Goal: Information Seeking & Learning: Learn about a topic

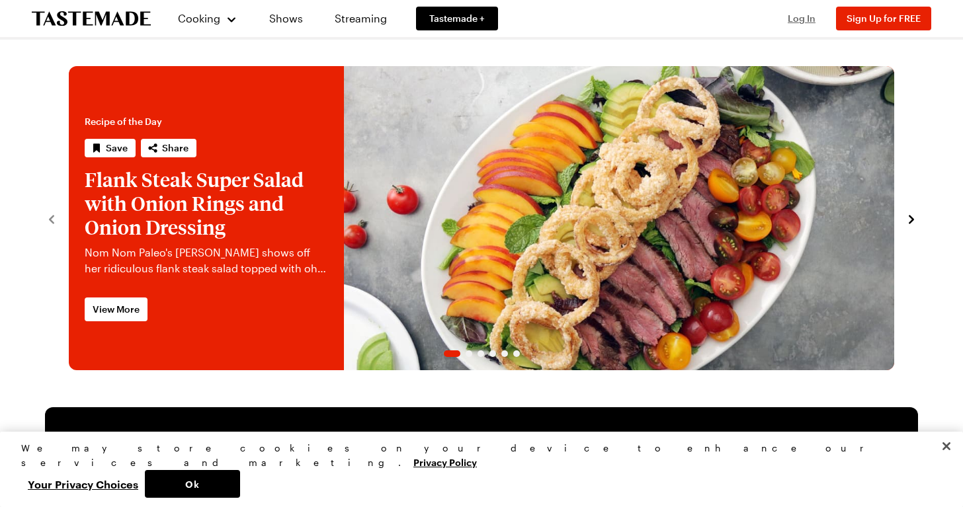
click at [802, 21] on span "Log In" at bounding box center [802, 18] width 28 height 11
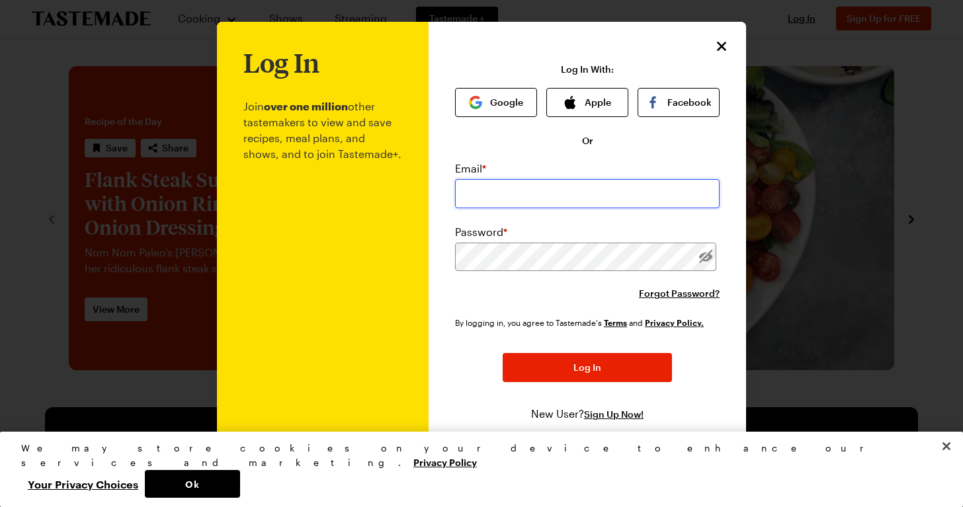
click at [659, 193] on input "email" at bounding box center [587, 193] width 265 height 29
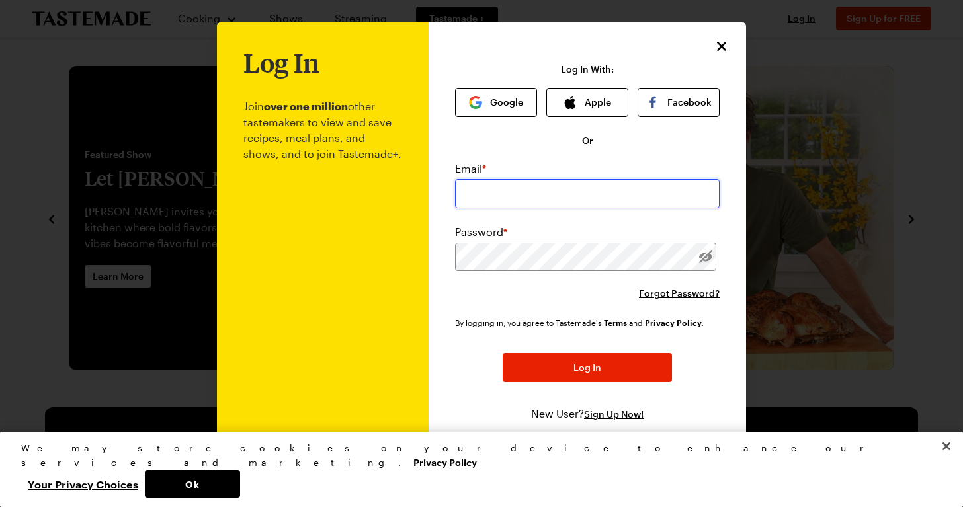
type input "[PERSON_NAME][EMAIL_ADDRESS][PERSON_NAME][DOMAIN_NAME]"
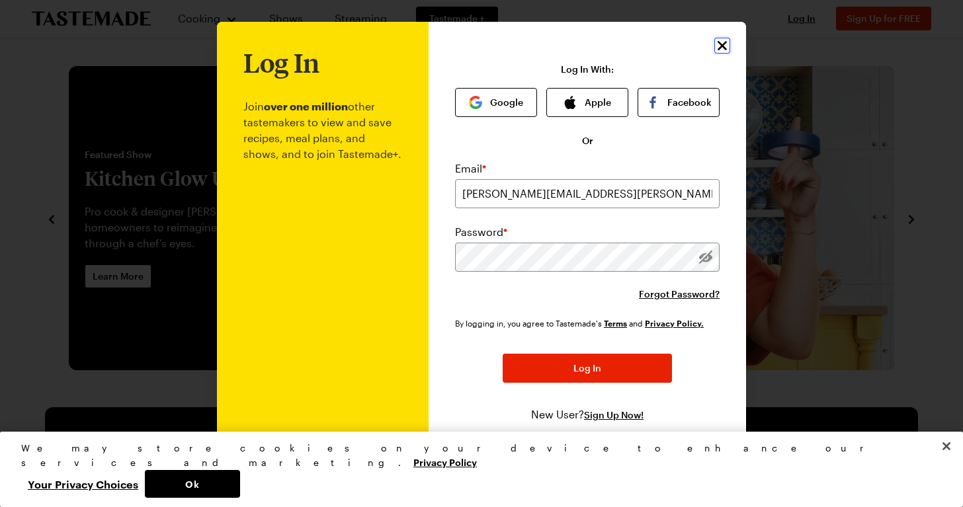
click at [720, 43] on icon "Close" at bounding box center [722, 44] width 9 height 9
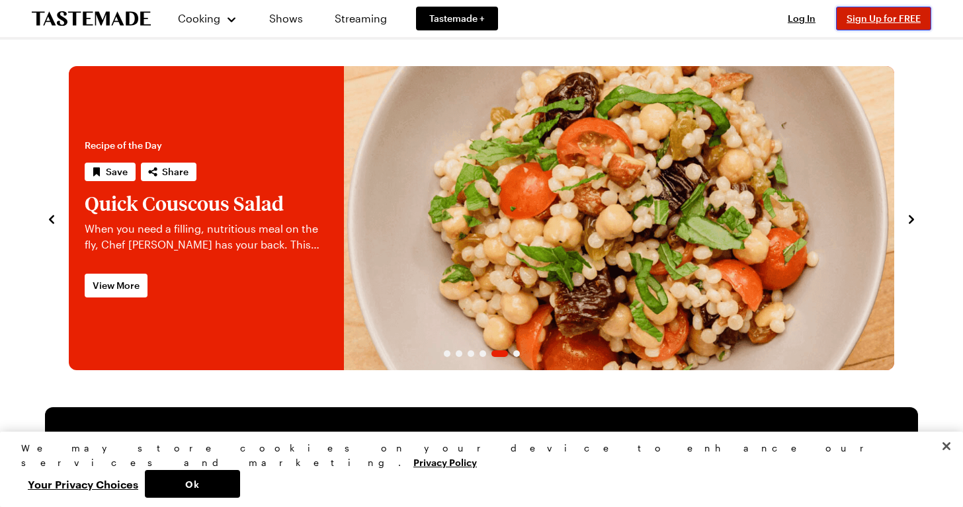
click at [890, 19] on span "Sign Up for FREE" at bounding box center [884, 18] width 74 height 11
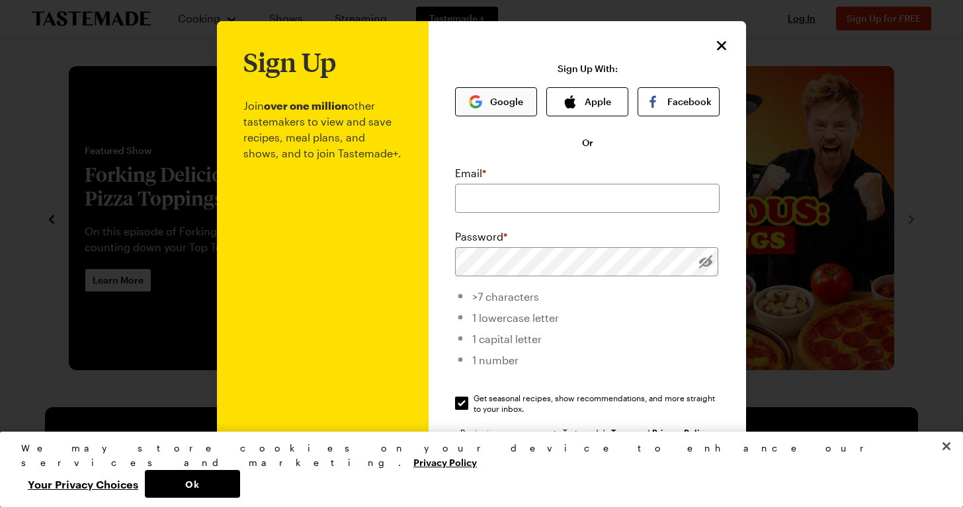
click at [487, 102] on button "Google" at bounding box center [496, 101] width 82 height 29
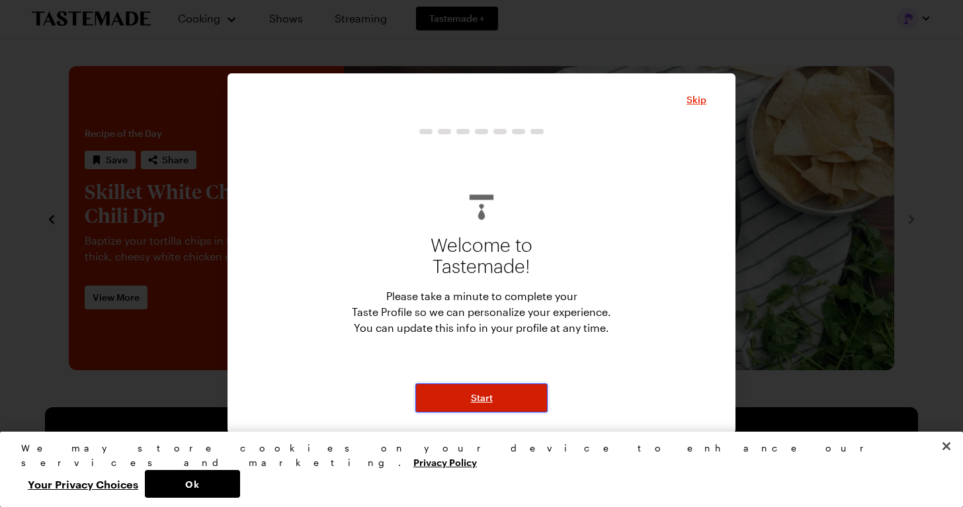
click at [482, 400] on span "Start" at bounding box center [482, 398] width 22 height 13
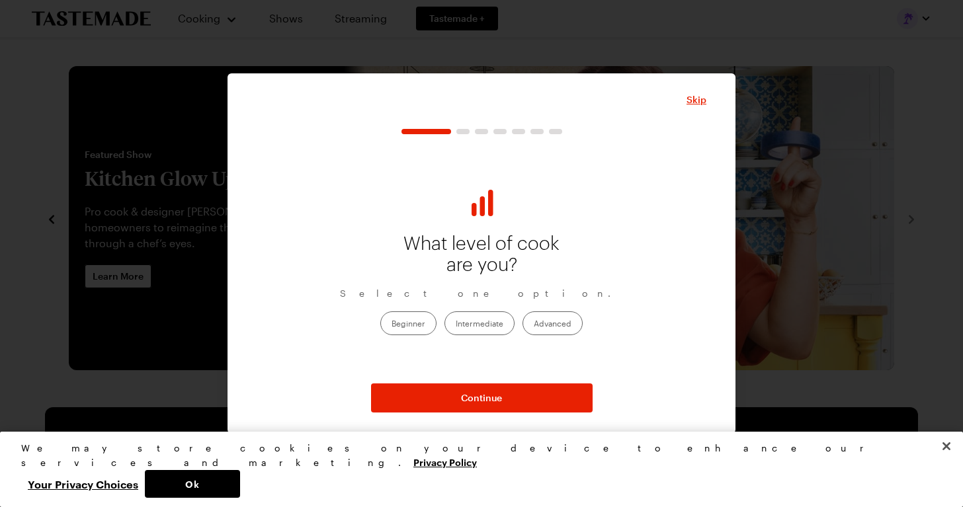
click at [476, 323] on label "Intermediate" at bounding box center [479, 324] width 70 height 24
click at [456, 324] on input "Intermediate" at bounding box center [456, 324] width 0 height 0
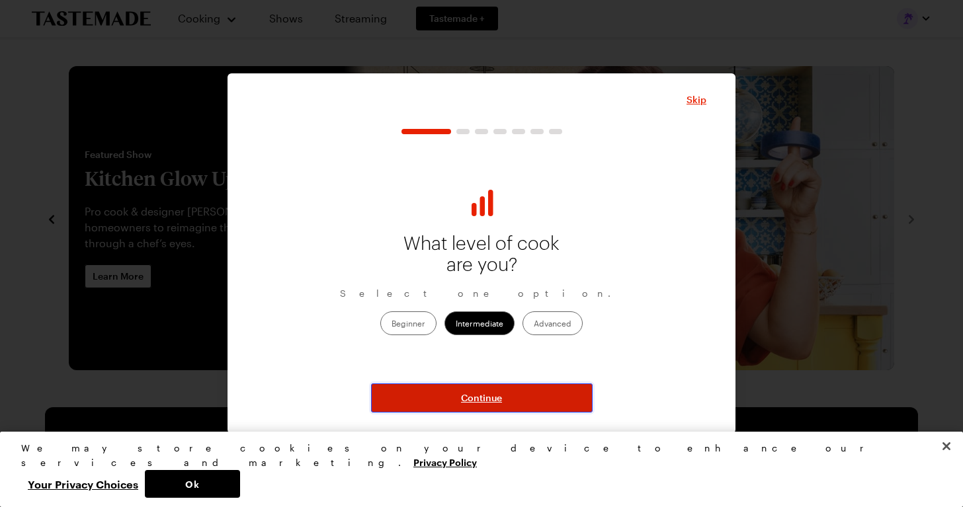
click at [481, 402] on span "Continue" at bounding box center [481, 398] width 41 height 13
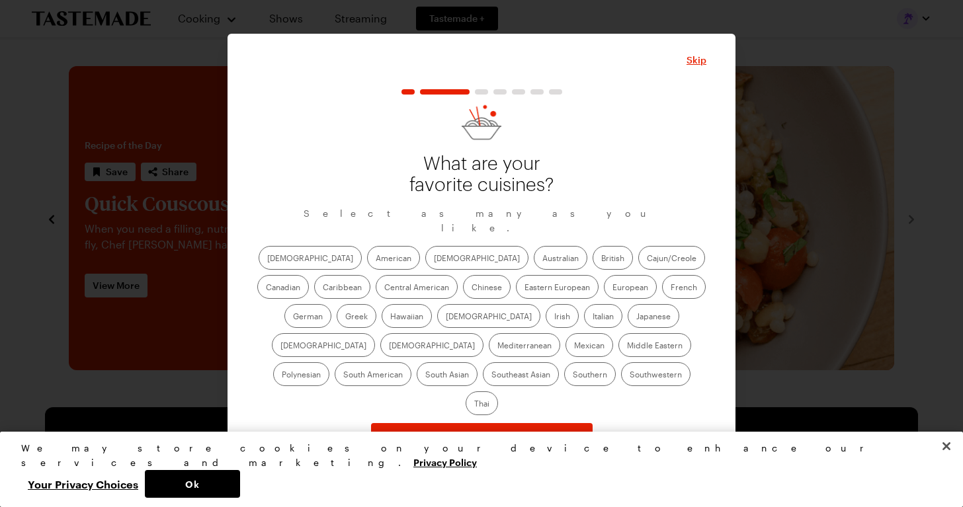
click at [286, 269] on label "[DEMOGRAPHIC_DATA]" at bounding box center [310, 258] width 103 height 24
click at [267, 259] on input "[DEMOGRAPHIC_DATA]" at bounding box center [267, 259] width 0 height 0
click at [593, 263] on label "British" at bounding box center [613, 258] width 40 height 24
click at [601, 259] on input "British" at bounding box center [601, 259] width 0 height 0
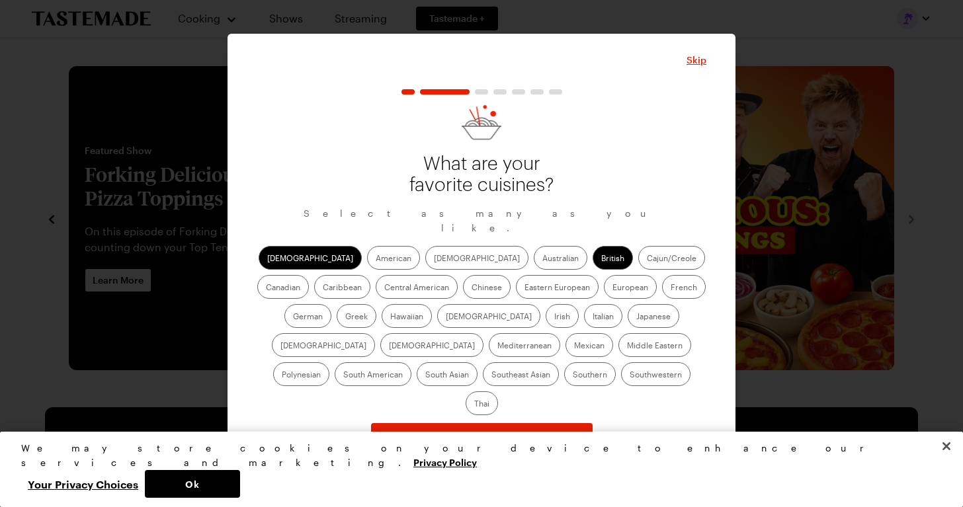
click at [604, 299] on label "European" at bounding box center [630, 287] width 53 height 24
click at [613, 288] on input "European" at bounding box center [613, 288] width 0 height 0
click at [662, 296] on label "French" at bounding box center [684, 287] width 44 height 24
click at [671, 288] on input "French" at bounding box center [671, 288] width 0 height 0
click at [331, 304] on label "German" at bounding box center [307, 316] width 47 height 24
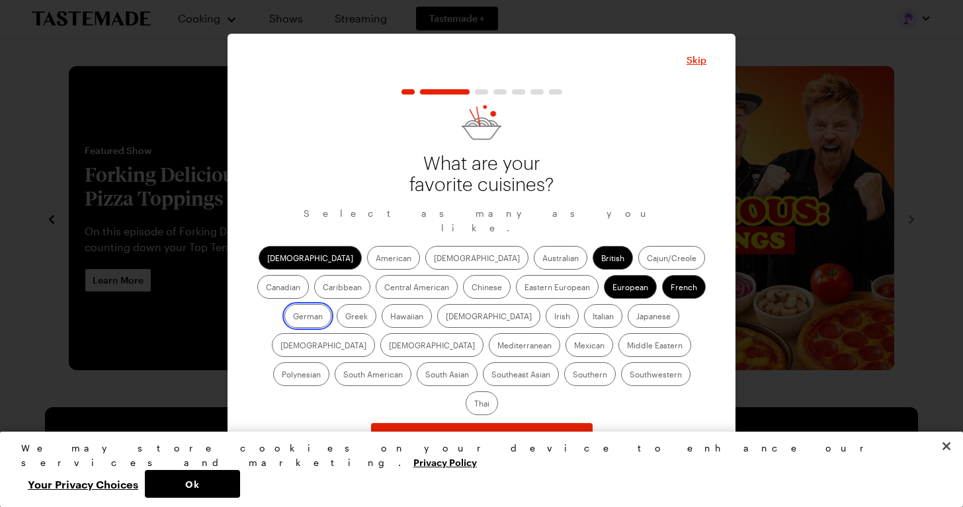
click at [293, 317] on input "German" at bounding box center [293, 317] width 0 height 0
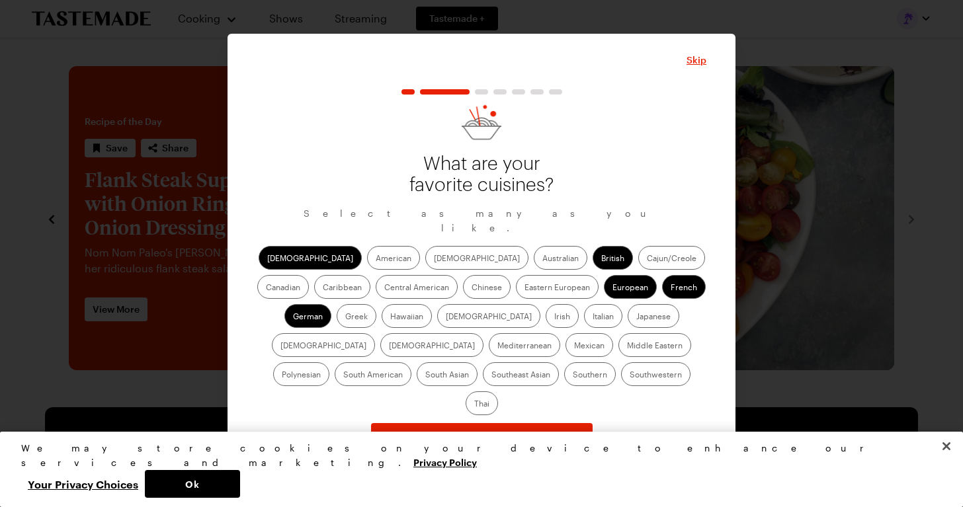
click at [584, 325] on label "Italian" at bounding box center [603, 316] width 38 height 24
click at [593, 317] on input "Italian" at bounding box center [593, 317] width 0 height 0
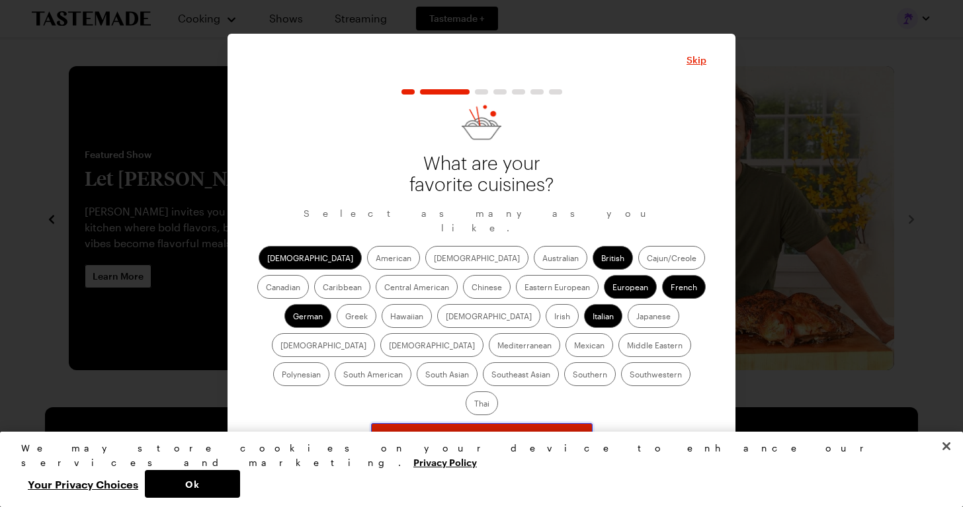
click at [482, 431] on span "Continue" at bounding box center [481, 437] width 41 height 13
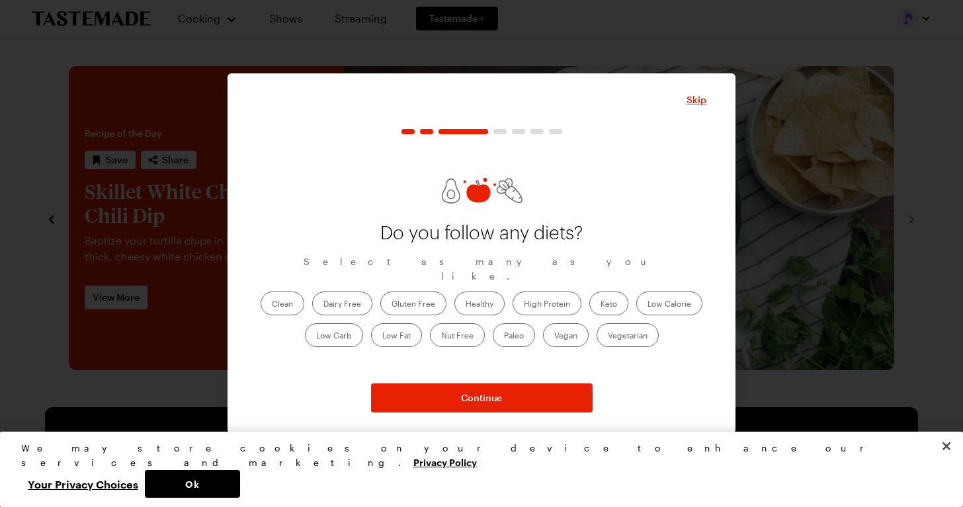
click at [281, 299] on label "Clean" at bounding box center [283, 304] width 44 height 24
click at [272, 305] on input "Clean" at bounding box center [272, 305] width 0 height 0
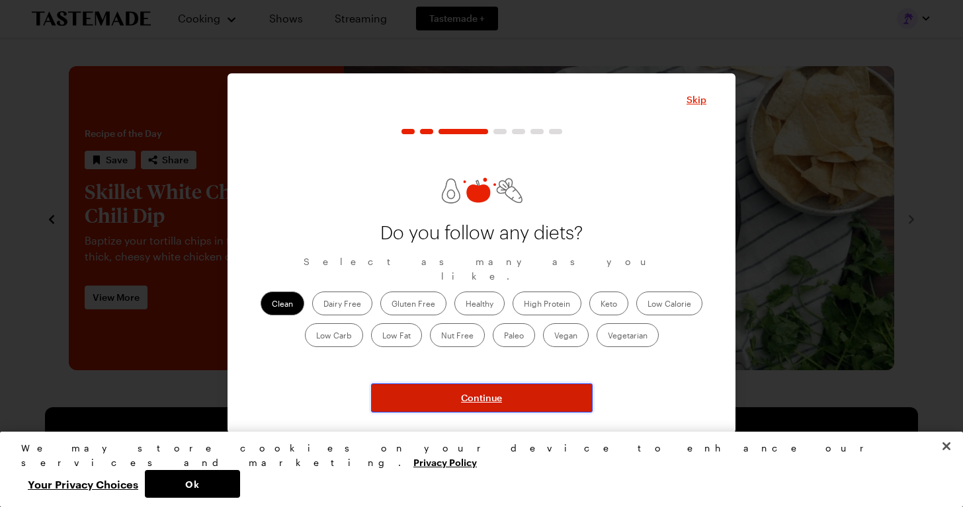
click at [489, 398] on span "Continue" at bounding box center [481, 398] width 41 height 13
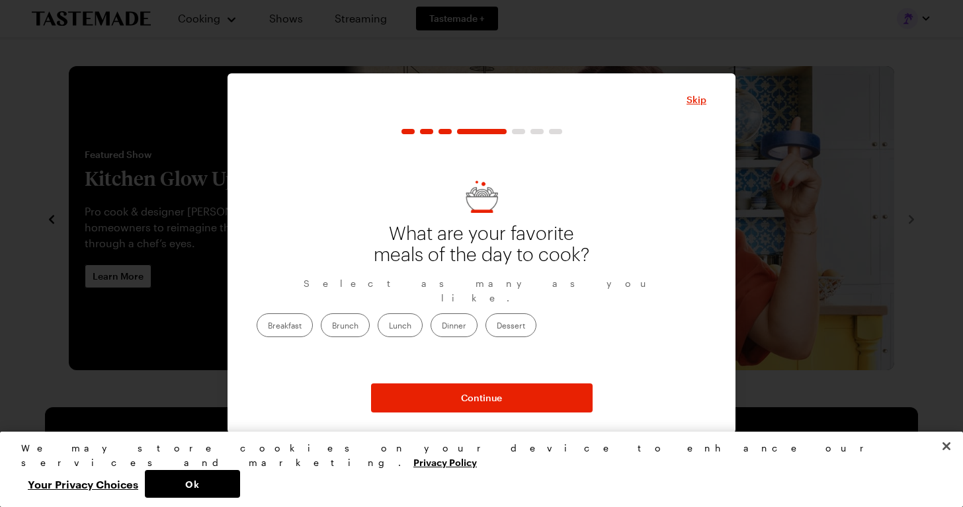
click at [423, 318] on label "Lunch" at bounding box center [400, 326] width 45 height 24
click at [389, 327] on input "Lunch" at bounding box center [389, 327] width 0 height 0
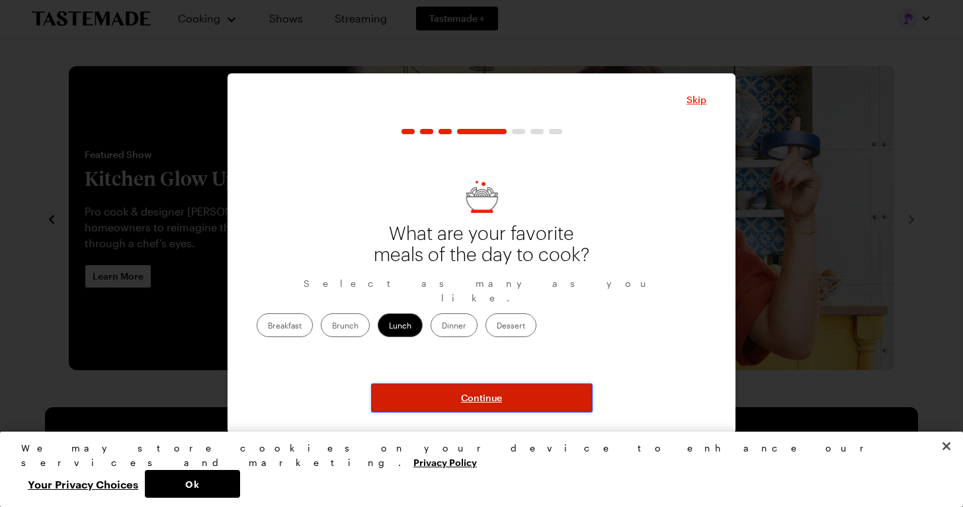
click at [480, 403] on span "Continue" at bounding box center [481, 398] width 41 height 13
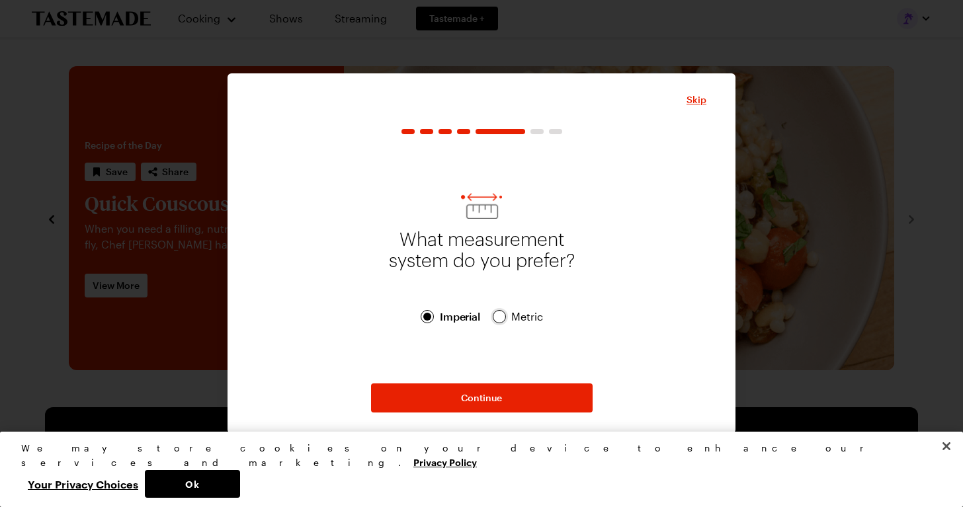
click at [497, 315] on div at bounding box center [499, 317] width 8 height 8
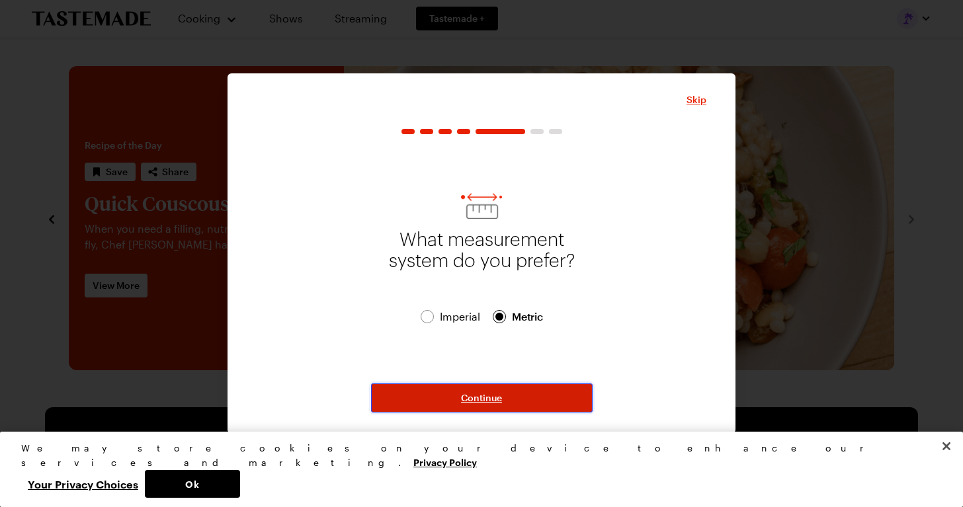
click at [490, 398] on span "Continue" at bounding box center [481, 398] width 41 height 13
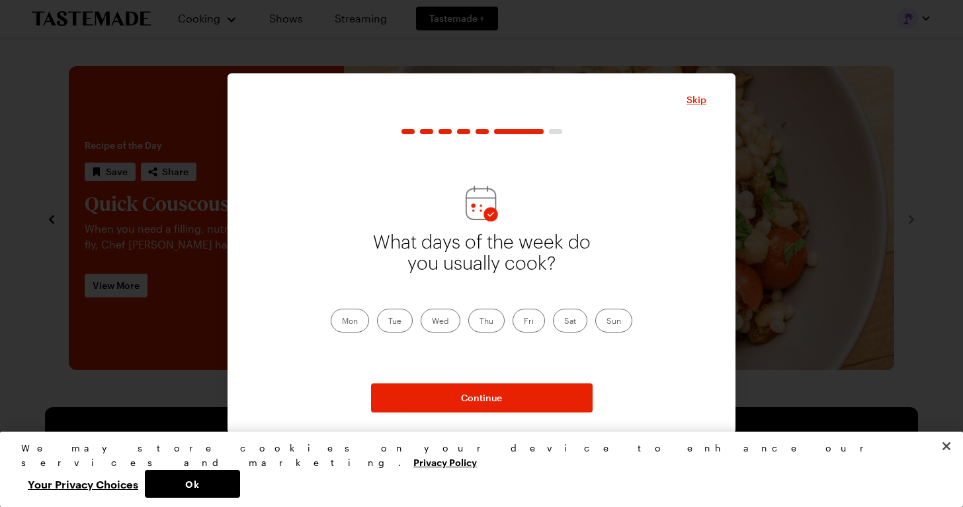
click at [359, 321] on label "Mon" at bounding box center [350, 321] width 38 height 24
click at [342, 322] on input "Mon" at bounding box center [342, 322] width 0 height 0
click at [390, 322] on label "Tue" at bounding box center [395, 321] width 36 height 24
click at [388, 322] on input "Tue" at bounding box center [388, 322] width 0 height 0
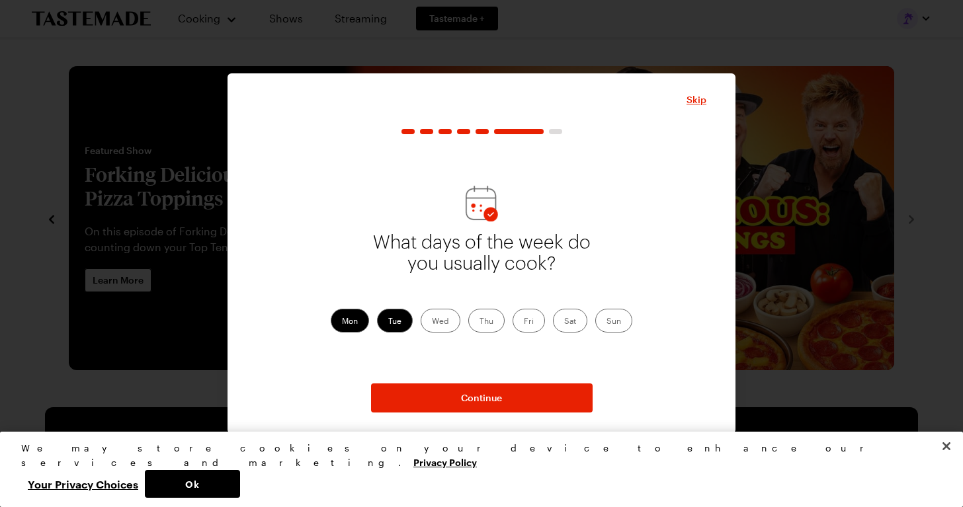
click at [441, 313] on label "Wed" at bounding box center [441, 321] width 40 height 24
click at [432, 322] on input "Wed" at bounding box center [432, 322] width 0 height 0
click at [493, 318] on label "Thu" at bounding box center [486, 321] width 36 height 24
click at [480, 322] on input "Thu" at bounding box center [480, 322] width 0 height 0
click at [527, 317] on label "Fri" at bounding box center [529, 321] width 32 height 24
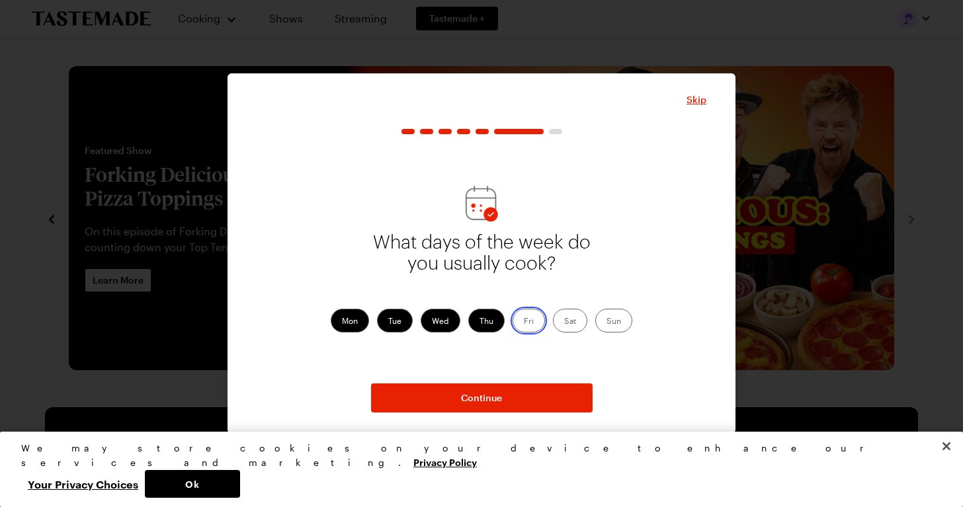
click at [524, 322] on input "Fri" at bounding box center [524, 322] width 0 height 0
click at [568, 321] on label "Sat" at bounding box center [570, 321] width 34 height 24
click at [564, 322] on input "Sat" at bounding box center [564, 322] width 0 height 0
click at [616, 319] on label "Sun" at bounding box center [613, 321] width 37 height 24
click at [607, 322] on input "Sun" at bounding box center [607, 322] width 0 height 0
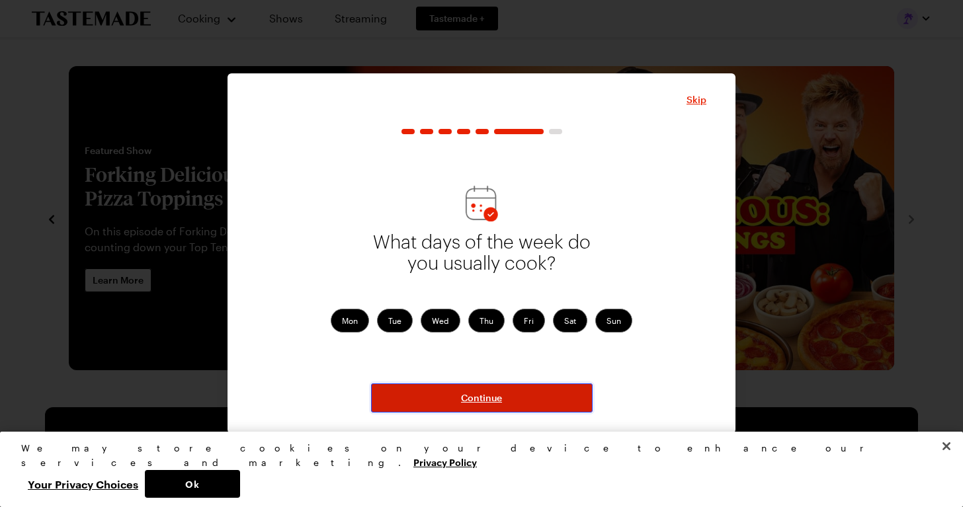
click at [519, 402] on button "Continue" at bounding box center [482, 398] width 222 height 29
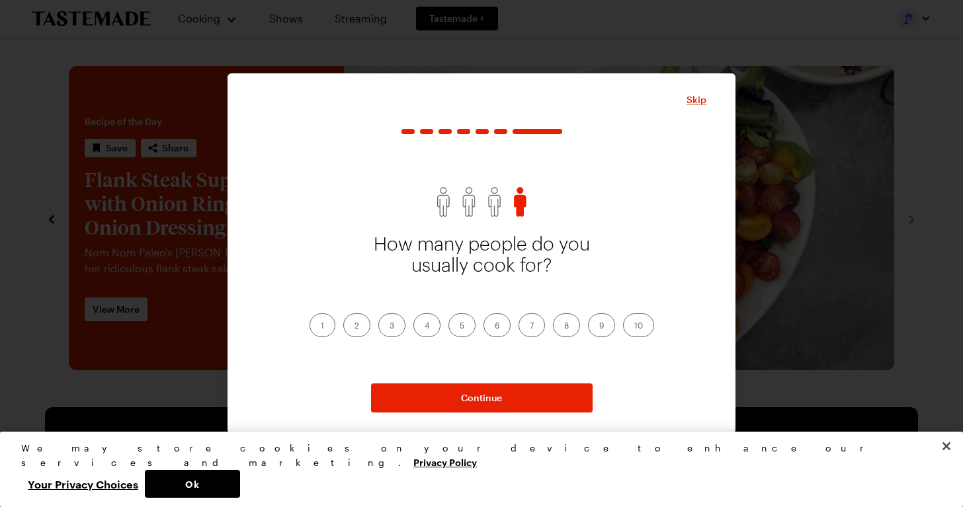
click at [325, 321] on label "1" at bounding box center [323, 326] width 26 height 24
click at [321, 327] on input "1" at bounding box center [321, 327] width 0 height 0
click at [353, 322] on label "2" at bounding box center [356, 326] width 27 height 24
click at [355, 327] on input "2" at bounding box center [355, 327] width 0 height 0
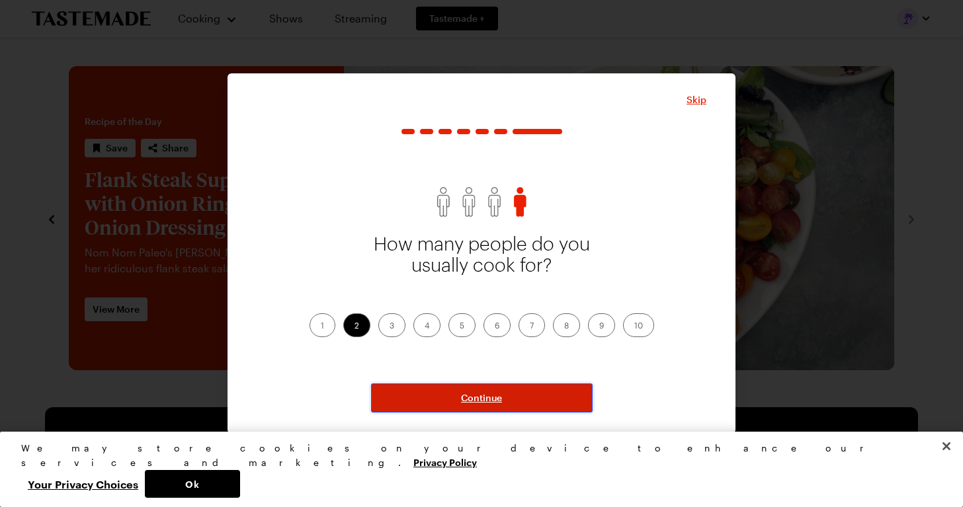
click at [507, 401] on button "Continue" at bounding box center [482, 398] width 222 height 29
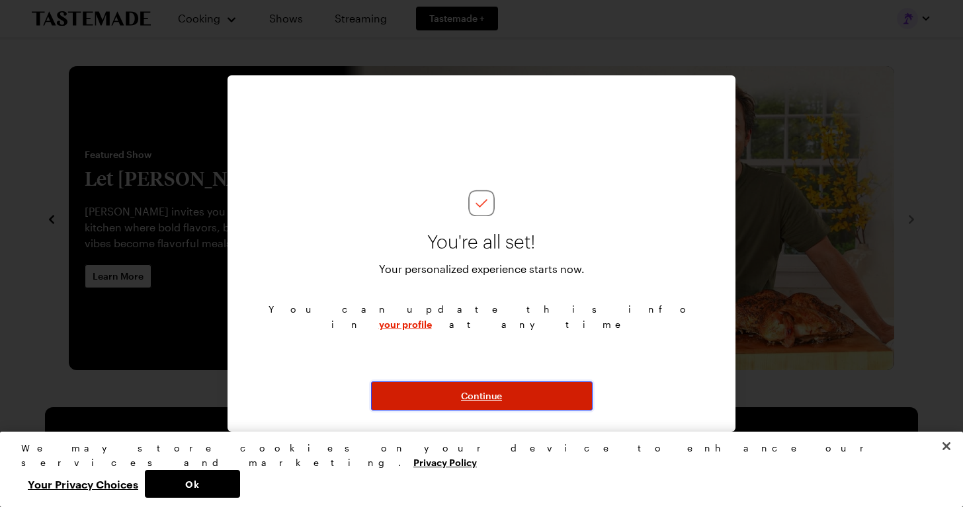
click at [498, 394] on span "Continue" at bounding box center [481, 396] width 41 height 13
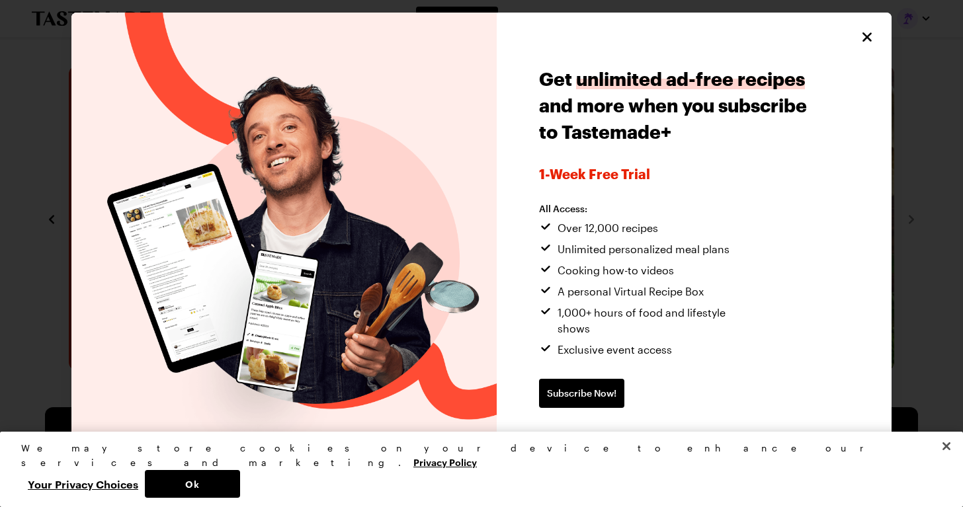
click at [579, 429] on span "Continue without subscribing" at bounding box center [606, 435] width 135 height 13
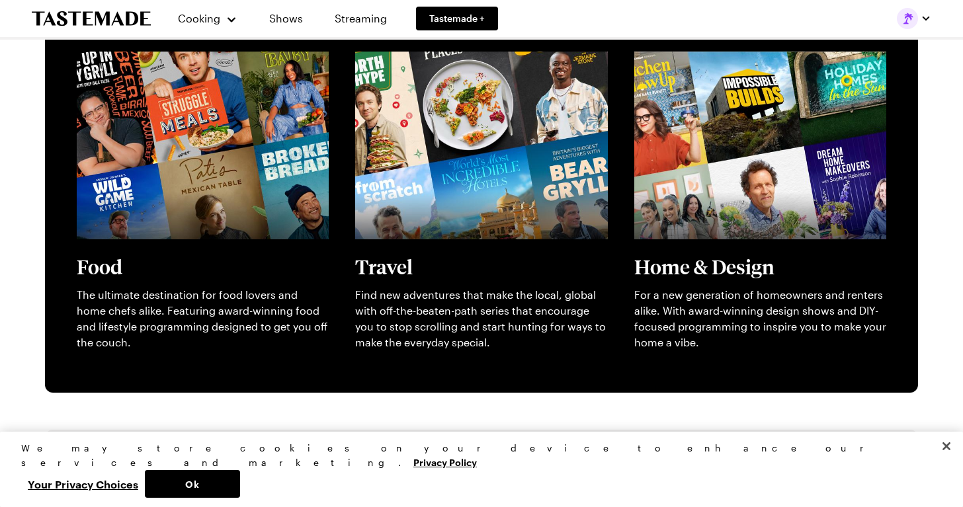
scroll to position [427, 0]
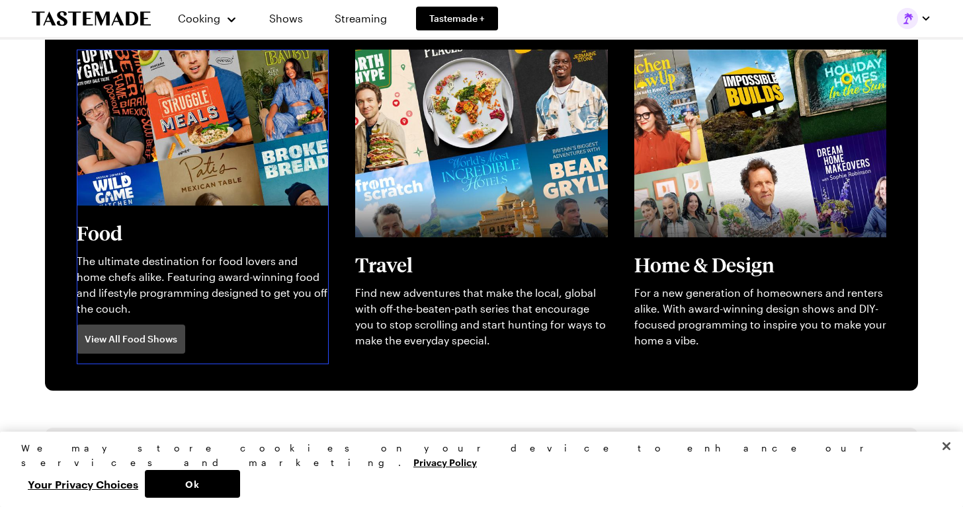
click at [141, 63] on link "View full content for [object Object]" at bounding box center [167, 57] width 181 height 13
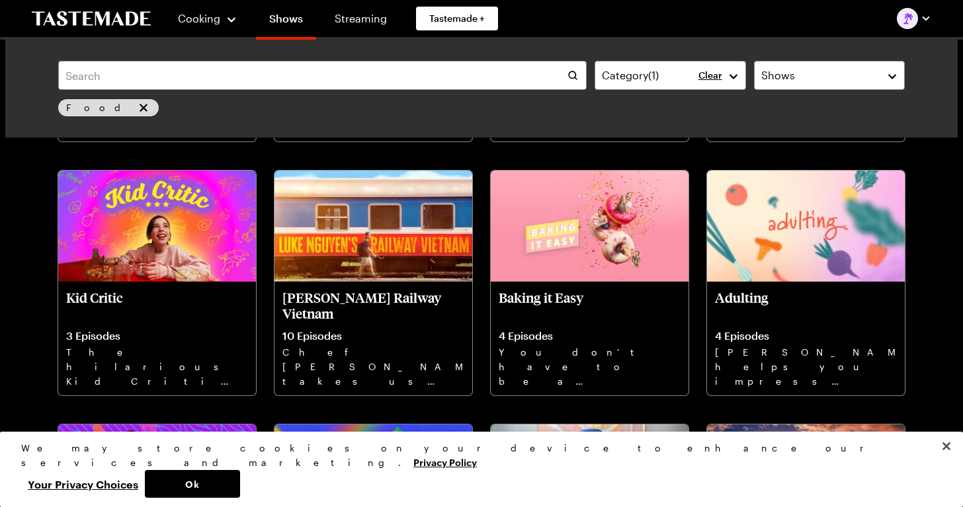
scroll to position [3623, 0]
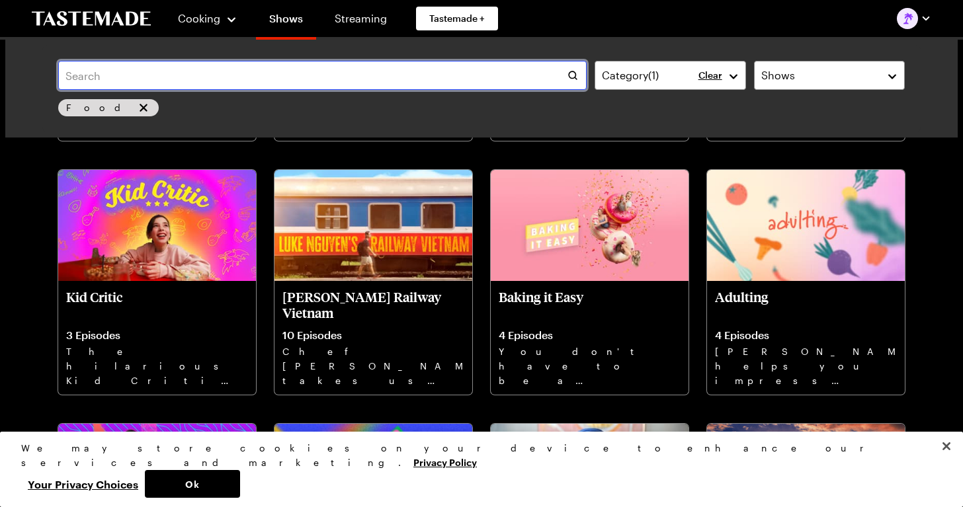
click at [157, 79] on input "text" at bounding box center [322, 75] width 529 height 29
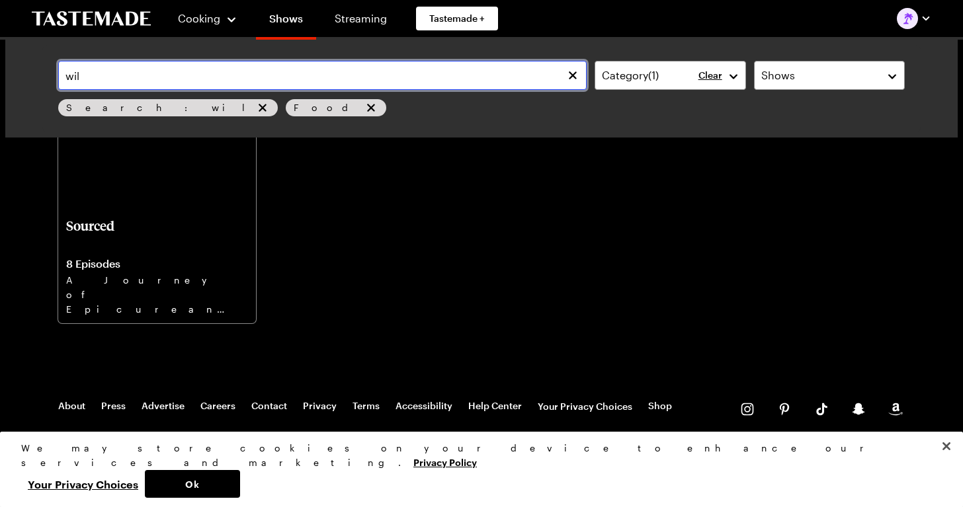
scroll to position [828, 0]
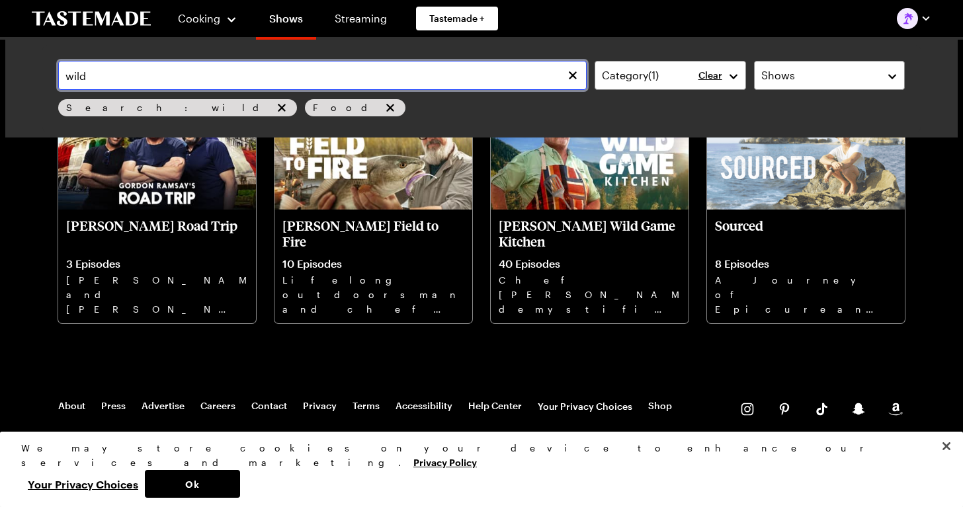
scroll to position [66, 0]
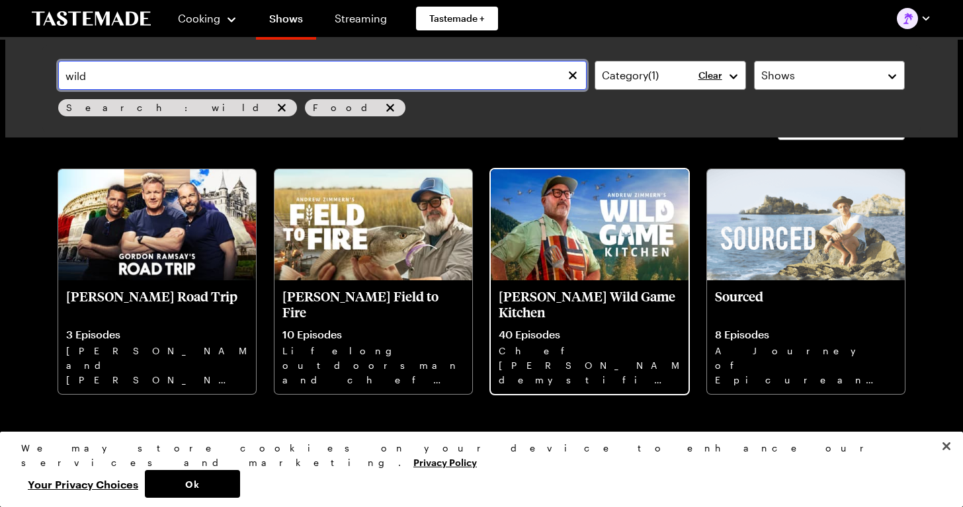
type input "wild"
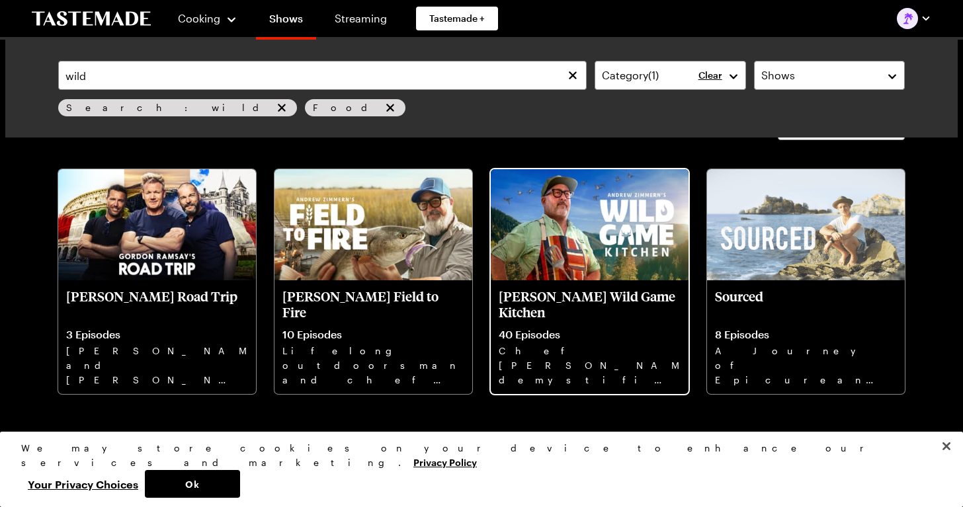
click at [579, 228] on img at bounding box center [590, 224] width 198 height 111
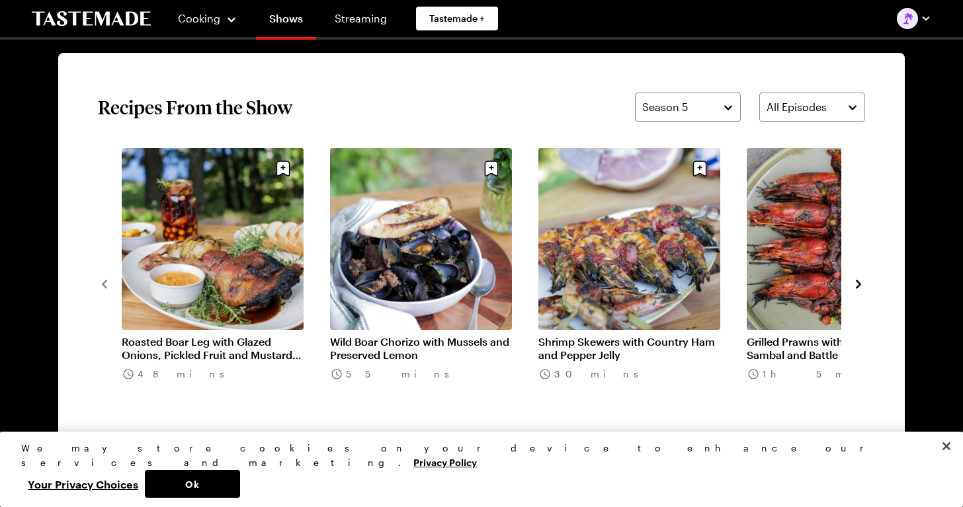
scroll to position [858, 0]
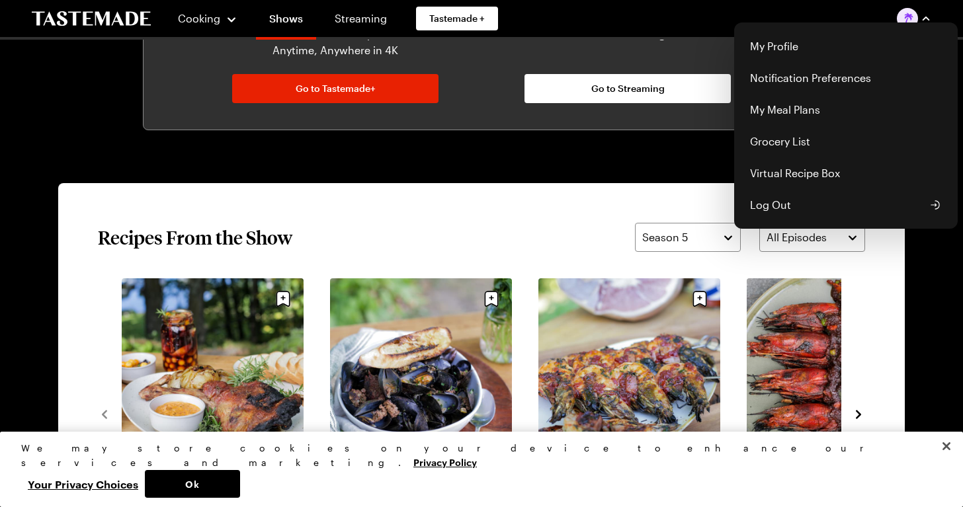
click at [685, 22] on div "Cooking Shows Streaming Tastemade + My Profile Notification Preferences My Meal…" at bounding box center [481, 18] width 952 height 37
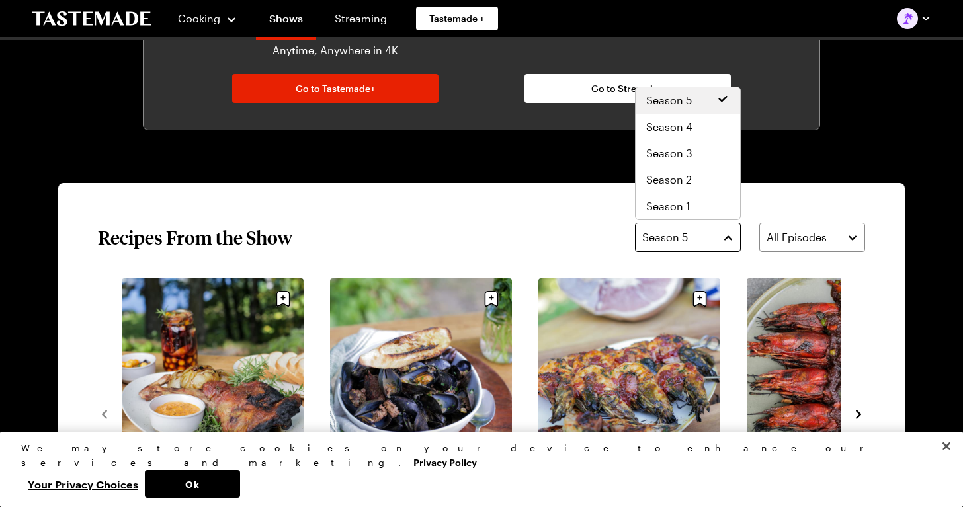
click at [724, 236] on button "Season 5" at bounding box center [688, 237] width 106 height 29
click at [662, 108] on div "Season 5" at bounding box center [688, 100] width 105 height 26
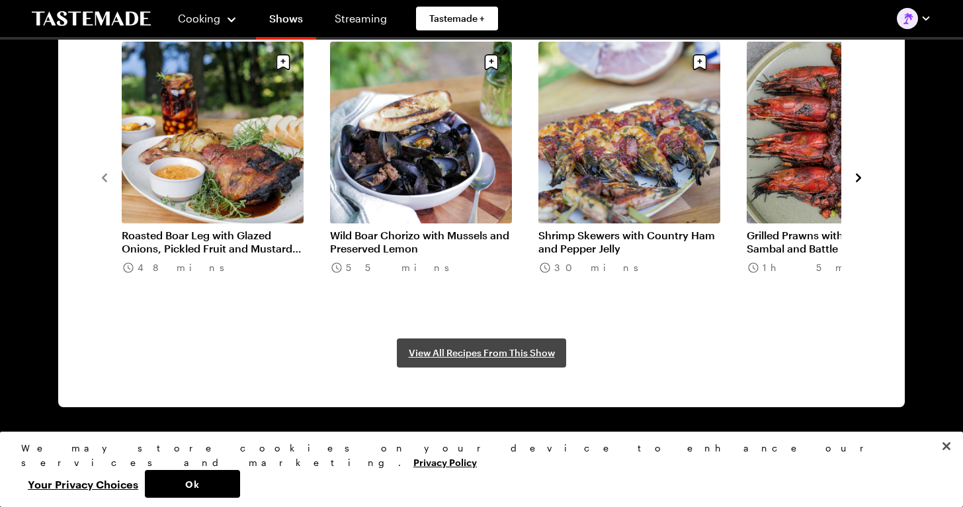
scroll to position [1097, 0]
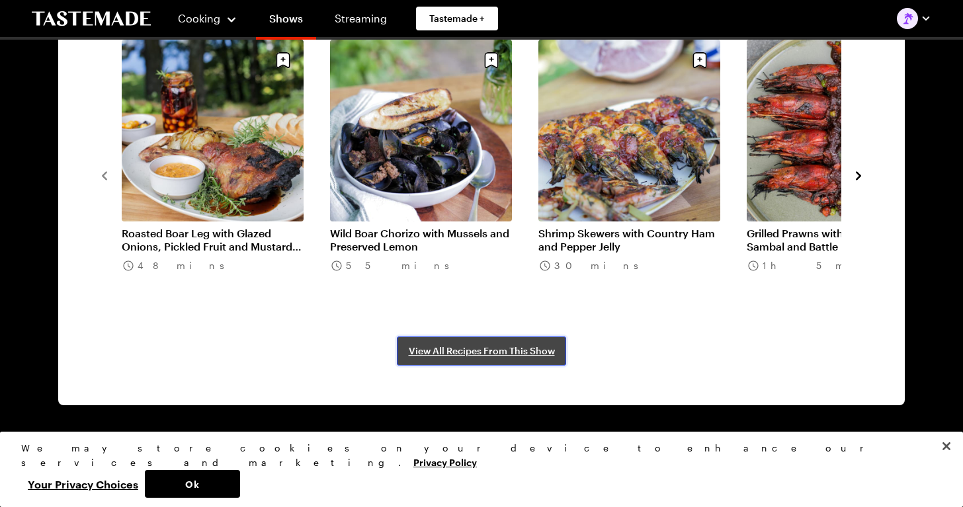
click at [480, 351] on span "View All Recipes From This Show" at bounding box center [482, 351] width 146 height 13
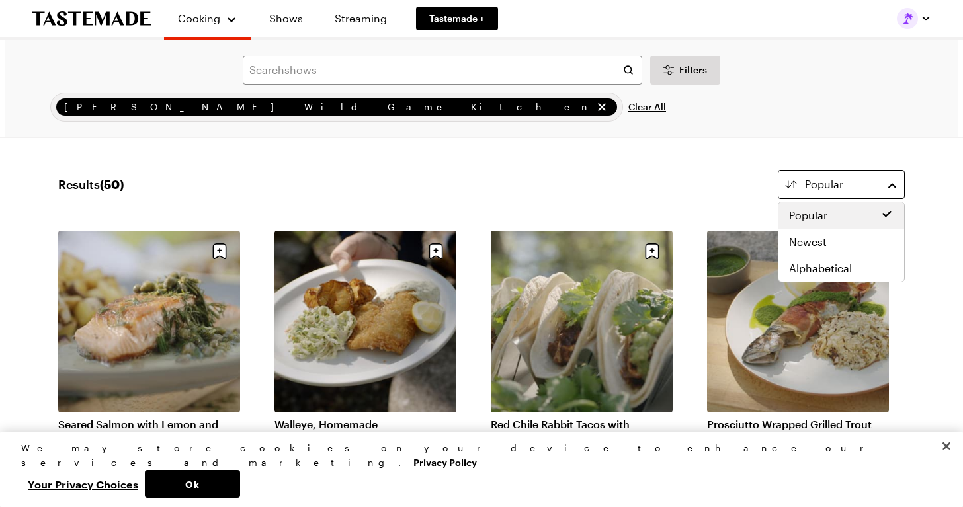
click at [892, 187] on button "Popular" at bounding box center [841, 184] width 127 height 29
click at [795, 241] on span "Newest" at bounding box center [808, 242] width 38 height 16
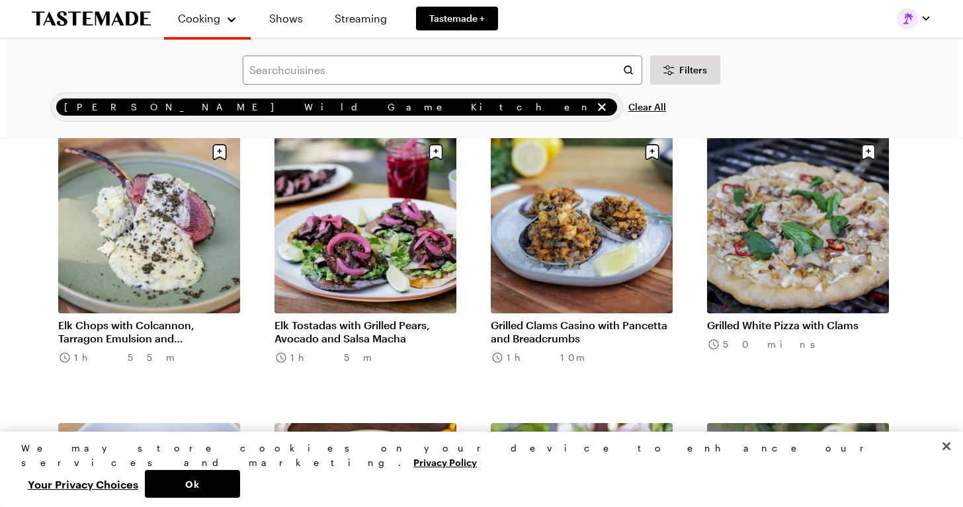
scroll to position [392, 0]
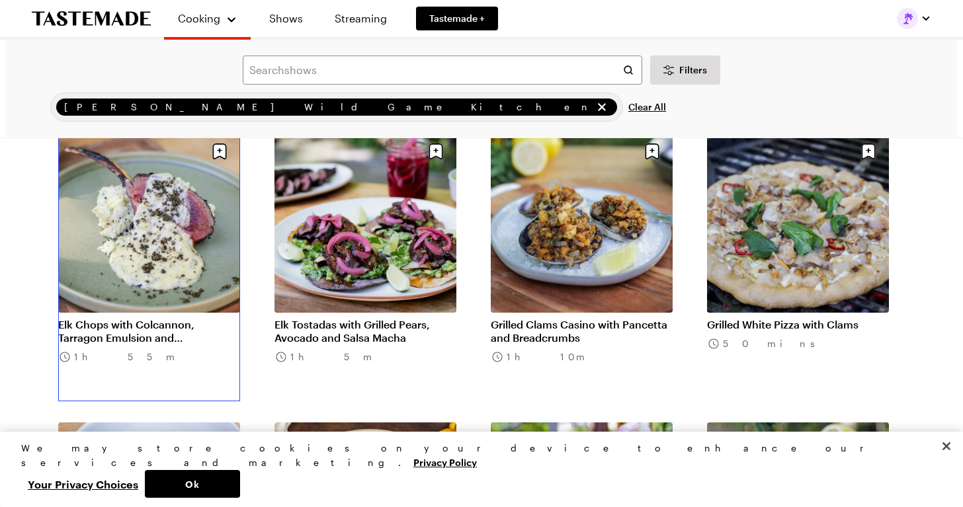
click at [132, 318] on link "Elk Chops with Colcannon, Tarragon Emulsion and [PERSON_NAME]" at bounding box center [149, 331] width 182 height 26
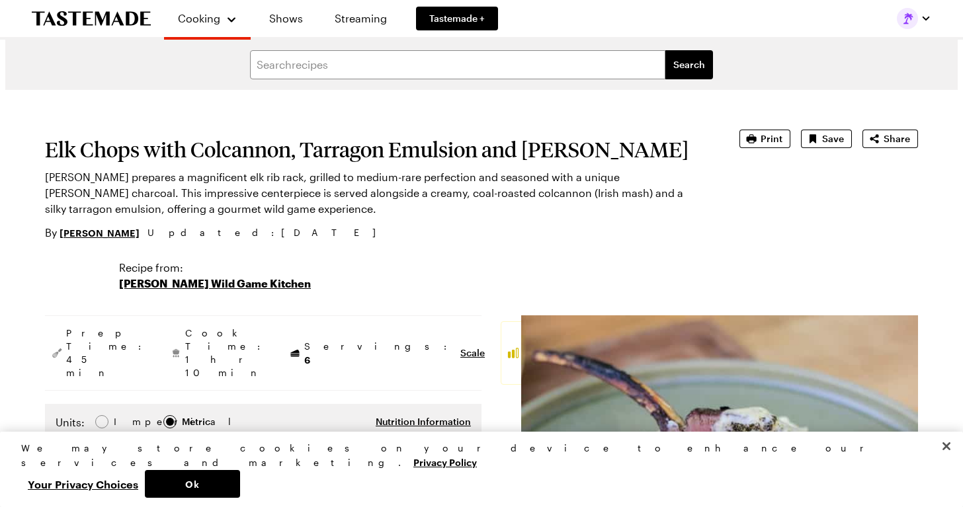
type textarea "x"
